Goal: Information Seeking & Learning: Stay updated

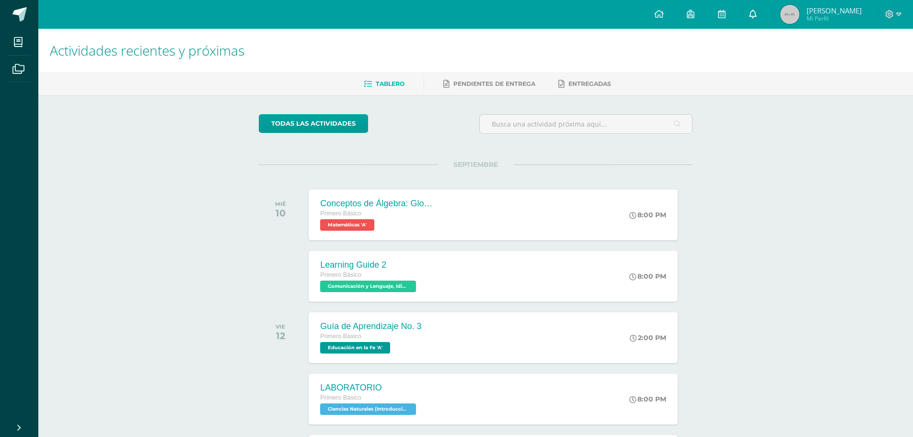
click at [750, 4] on link at bounding box center [753, 14] width 31 height 29
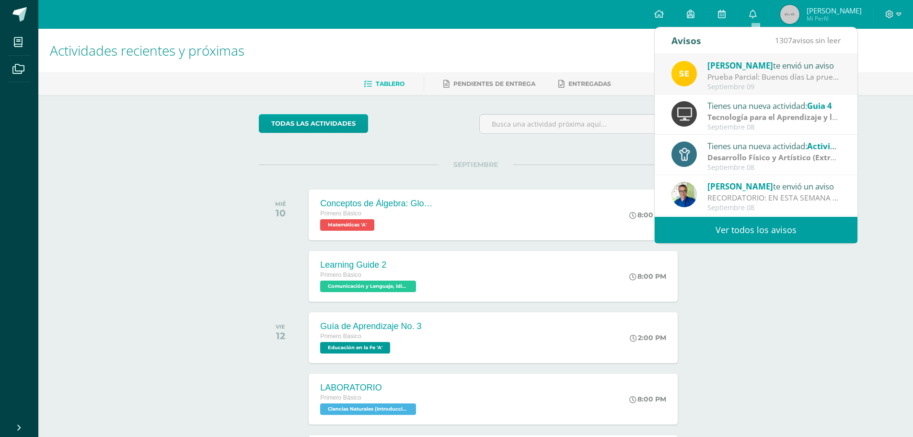
click at [710, 29] on div "Avisos 1307 avisos sin leer Avisos" at bounding box center [756, 40] width 203 height 27
click at [705, 36] on div "Avisos 1307 avisos sin leer Avisos" at bounding box center [756, 40] width 203 height 27
click at [694, 46] on div "Avisos" at bounding box center [686, 40] width 30 height 26
click at [754, 228] on link "Ver todos los avisos" at bounding box center [756, 230] width 203 height 26
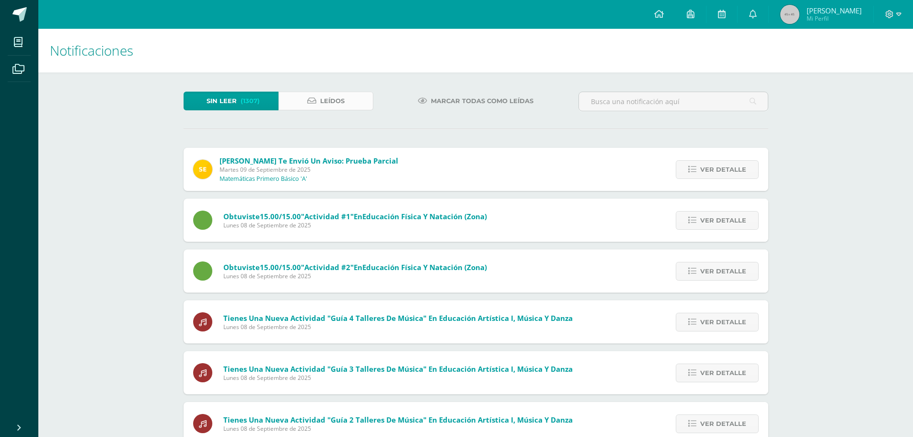
click at [346, 98] on link "Leídos" at bounding box center [325, 101] width 95 height 19
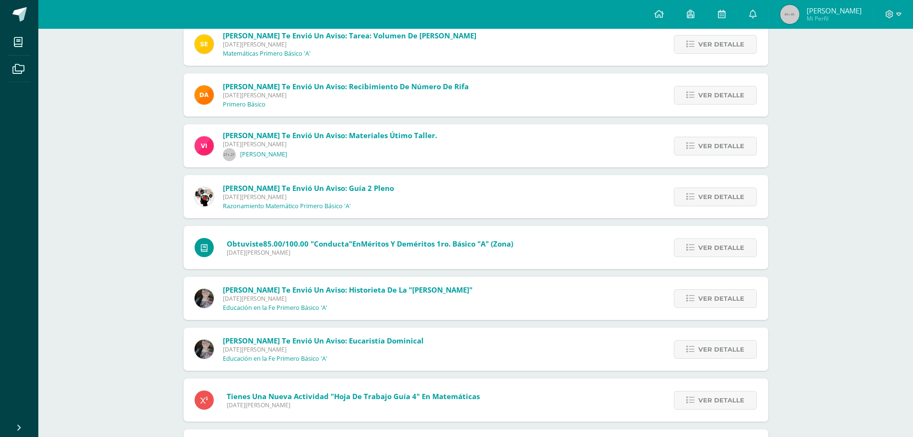
scroll to position [2030, 0]
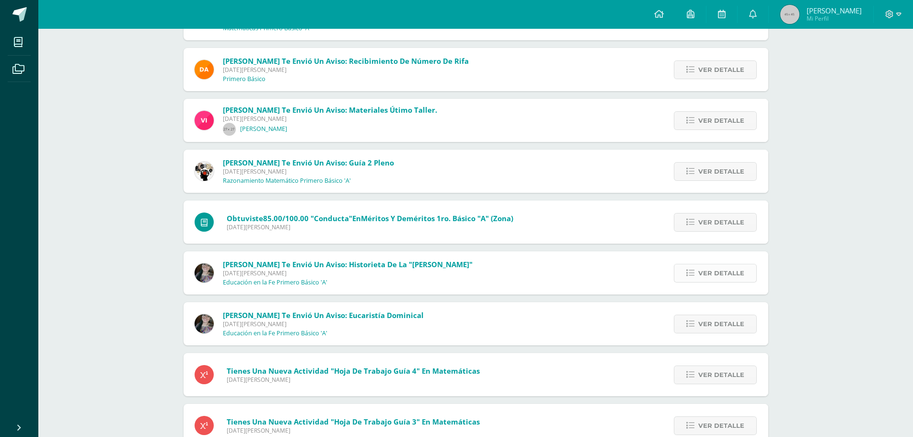
click at [686, 264] on link "Ver detalle" at bounding box center [715, 273] width 83 height 19
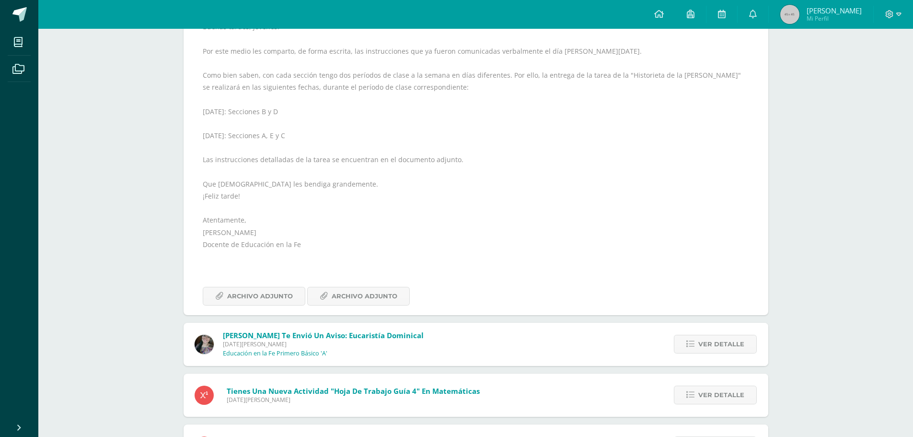
scroll to position [2318, 0]
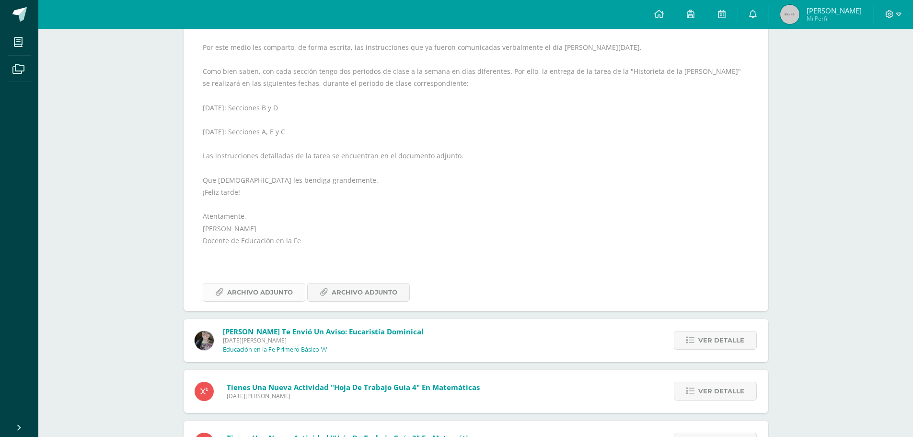
click at [255, 292] on span "Archivo Adjunto" at bounding box center [260, 292] width 66 height 18
